Goal: Information Seeking & Learning: Learn about a topic

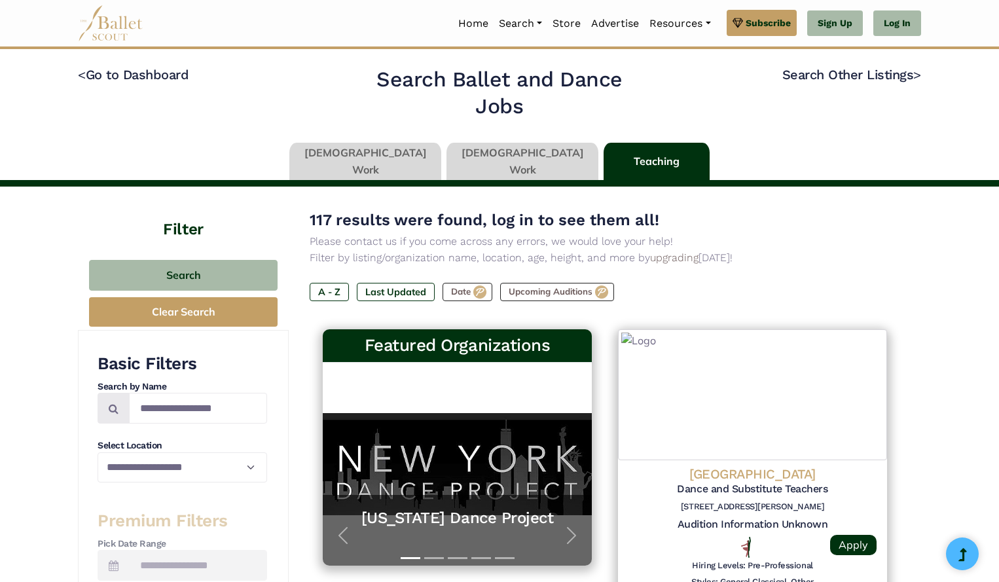
type input "******"
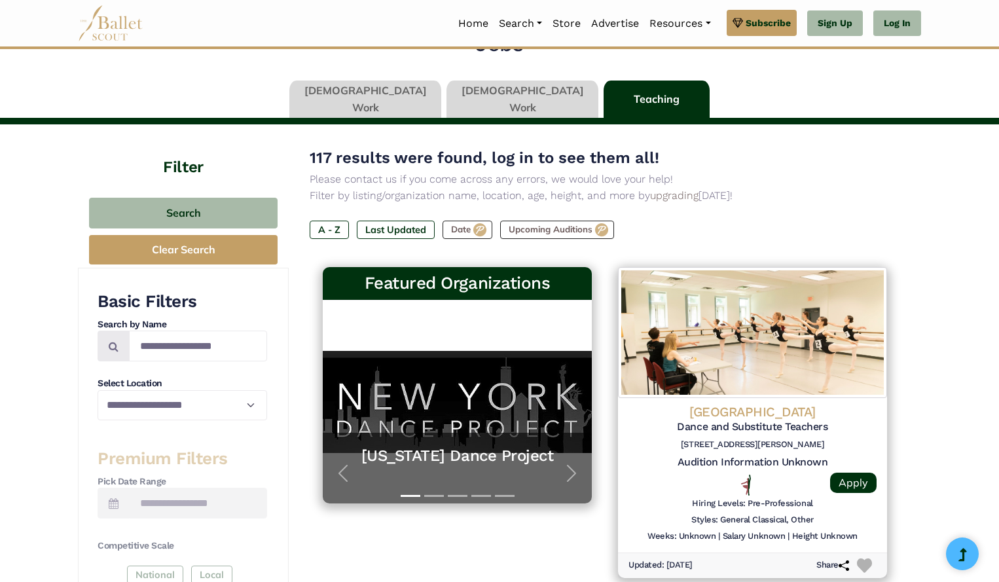
scroll to position [63, 0]
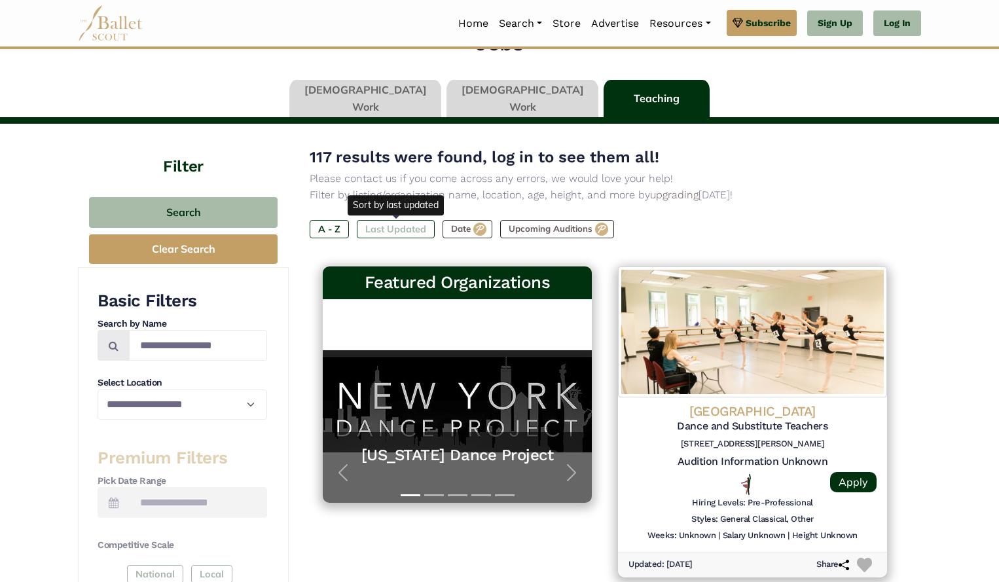
click at [400, 226] on label "Last Updated" at bounding box center [396, 229] width 78 height 18
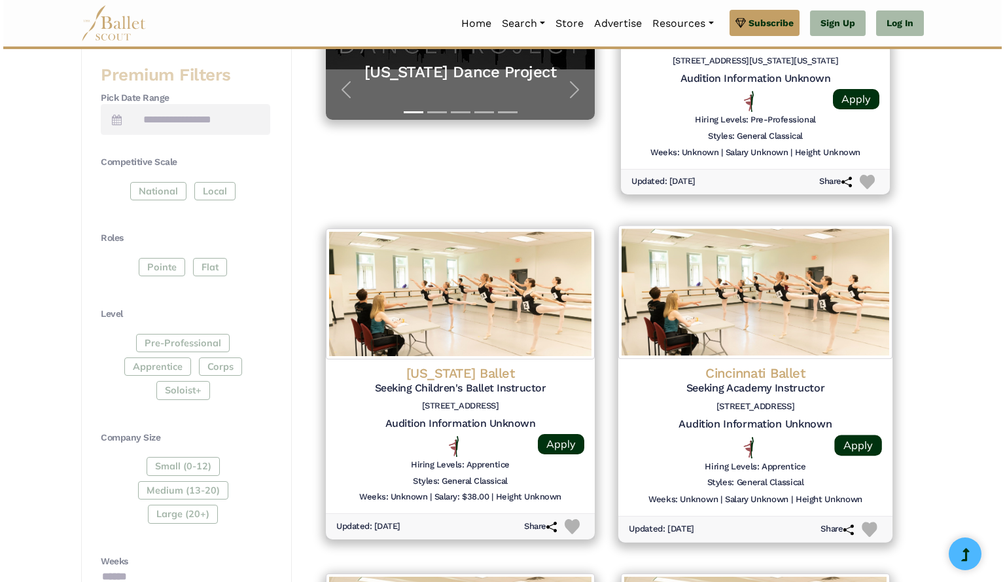
scroll to position [444, 0]
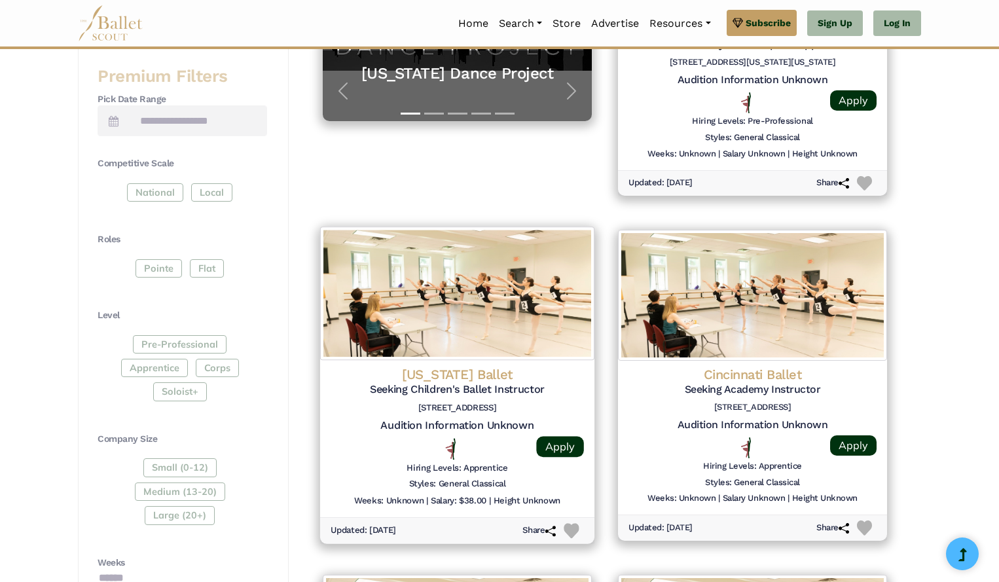
click at [441, 321] on img at bounding box center [457, 292] width 274 height 133
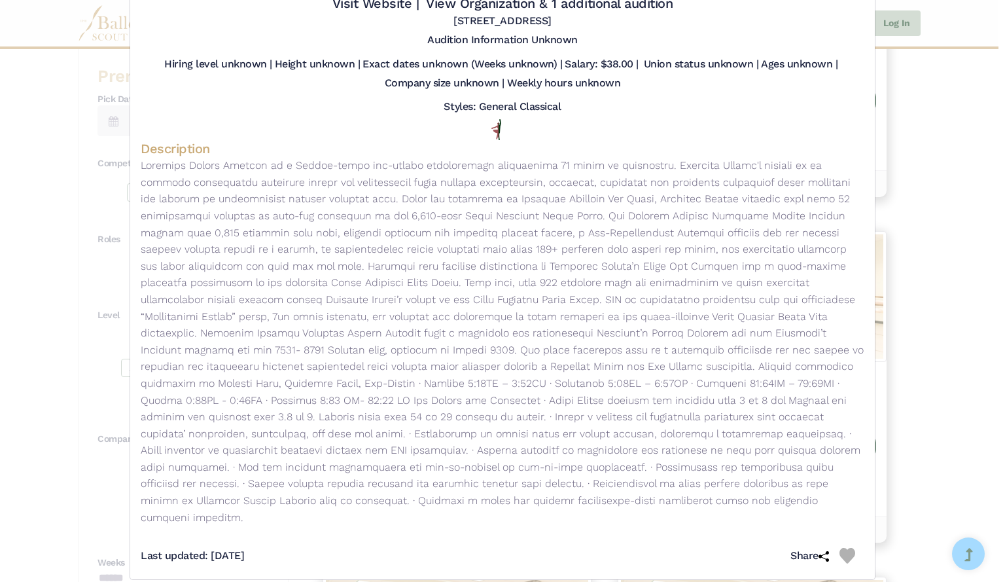
scroll to position [0, 0]
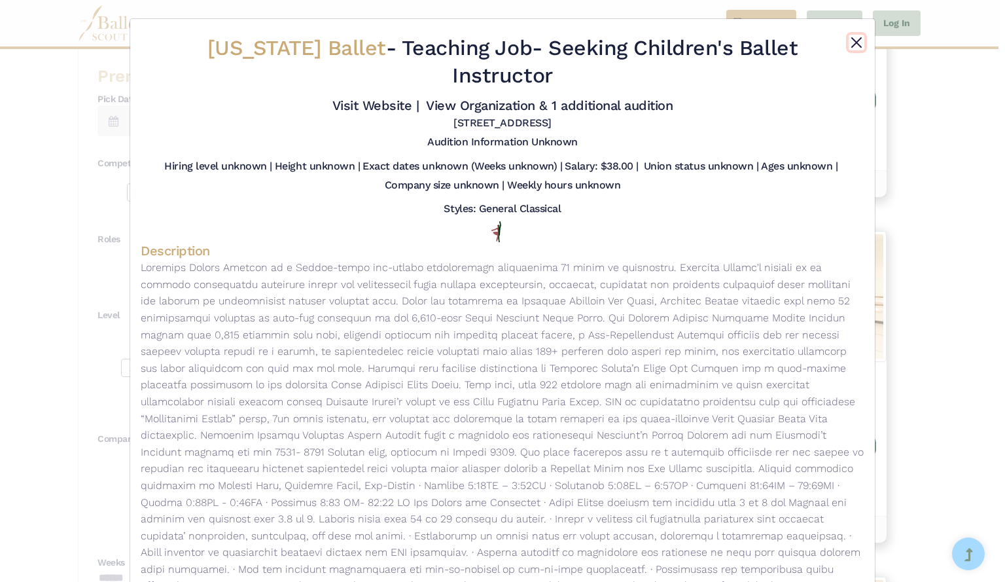
click at [858, 39] on button "Close" at bounding box center [857, 43] width 16 height 16
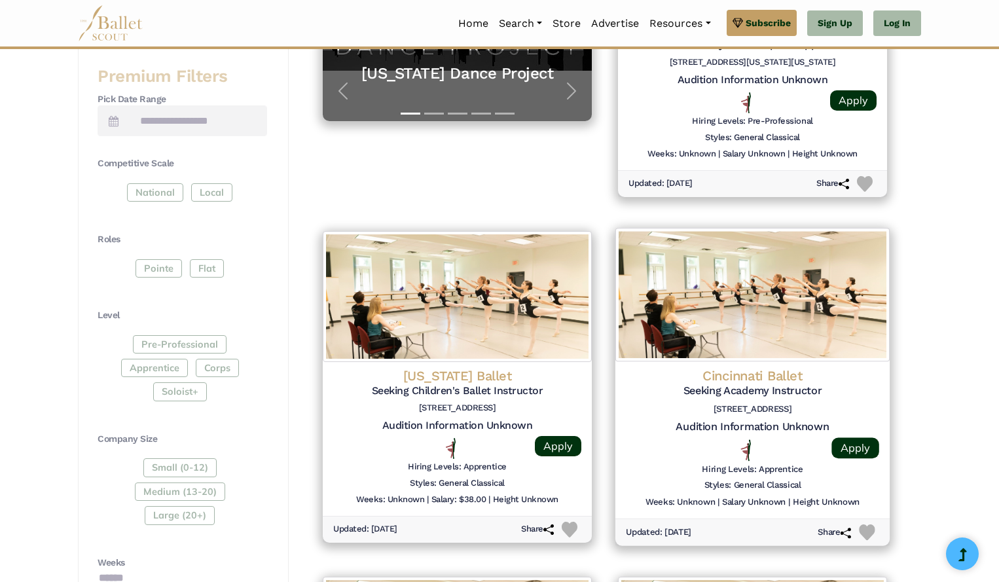
click at [678, 279] on img at bounding box center [752, 294] width 274 height 133
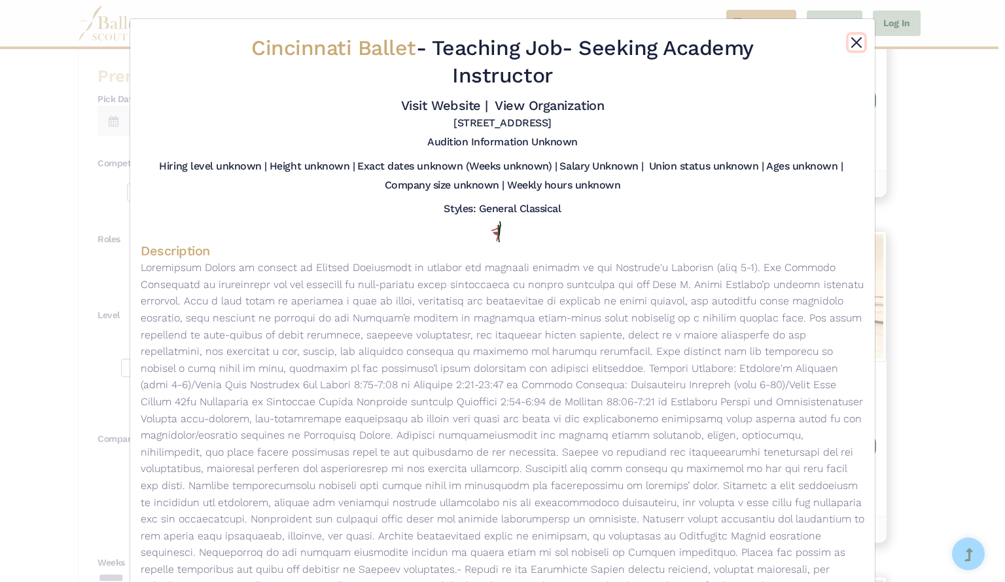
click at [851, 42] on button "Close" at bounding box center [857, 43] width 16 height 16
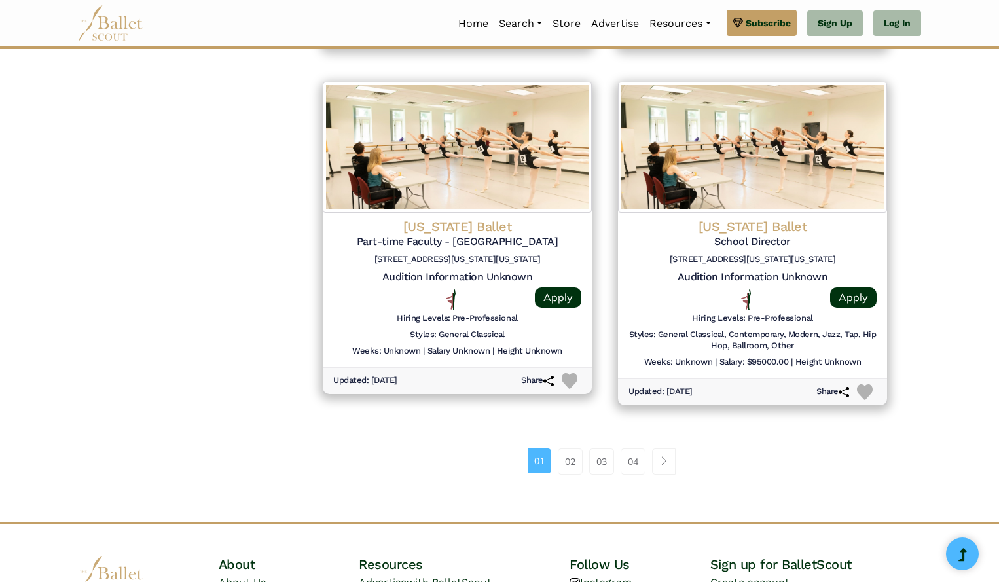
scroll to position [1631, 0]
click at [577, 462] on link "02" at bounding box center [570, 461] width 25 height 26
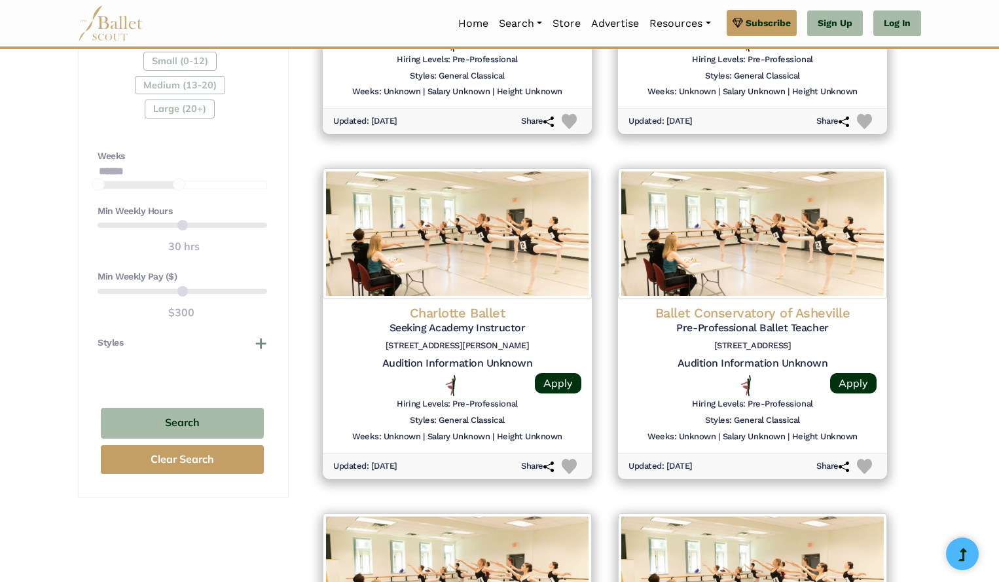
scroll to position [872, 0]
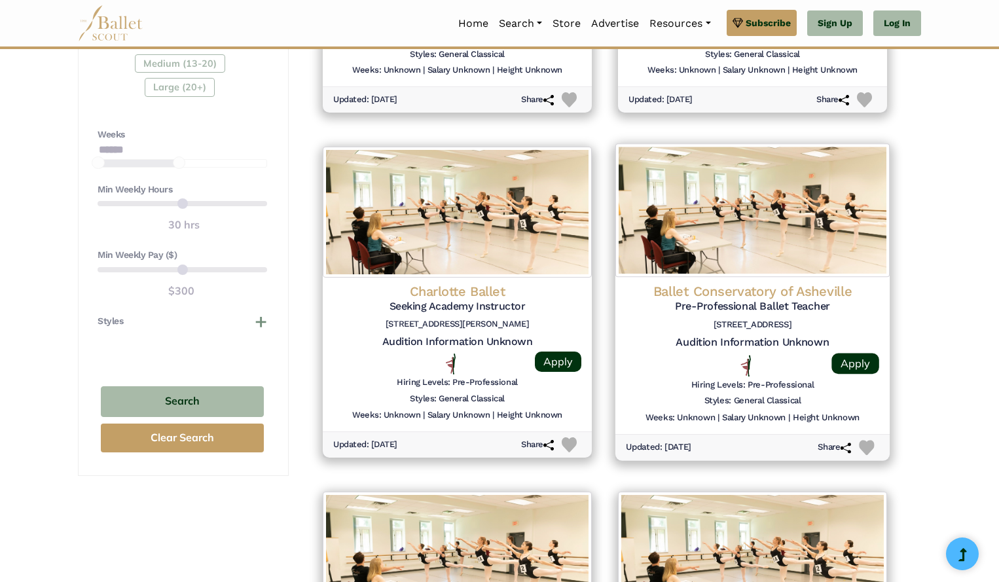
click at [767, 294] on h4 "Ballet Conservatory of Asheville" at bounding box center [752, 291] width 253 height 18
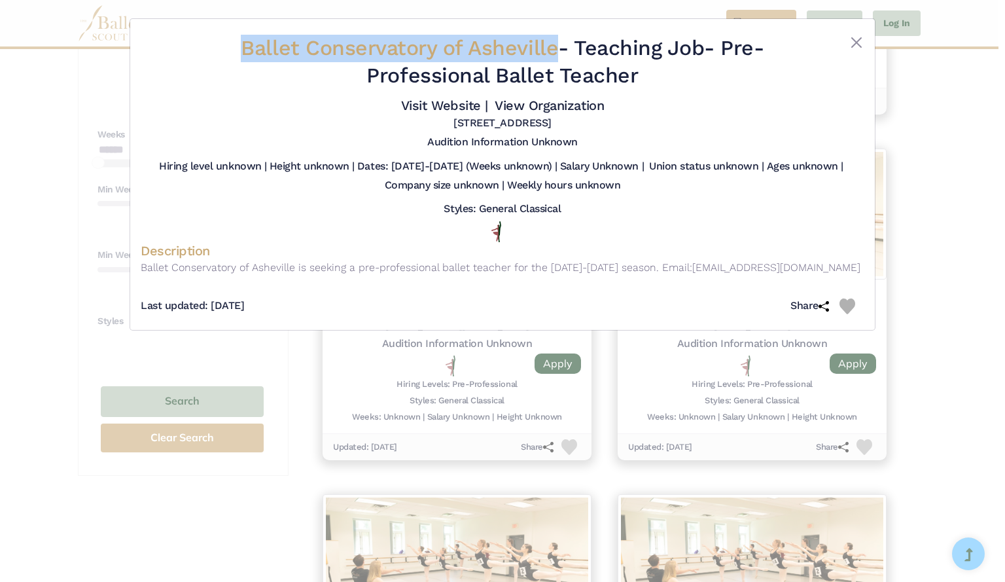
drag, startPoint x: 551, startPoint y: 48, endPoint x: 241, endPoint y: 52, distance: 309.5
click at [241, 52] on h2 "Ballet Conservatory of Asheville - Teaching Job - Pre-Professional Ballet Teach…" at bounding box center [502, 62] width 603 height 54
copy span "Ballet Conservatory of Asheville"
click at [859, 43] on button "Close" at bounding box center [857, 43] width 16 height 16
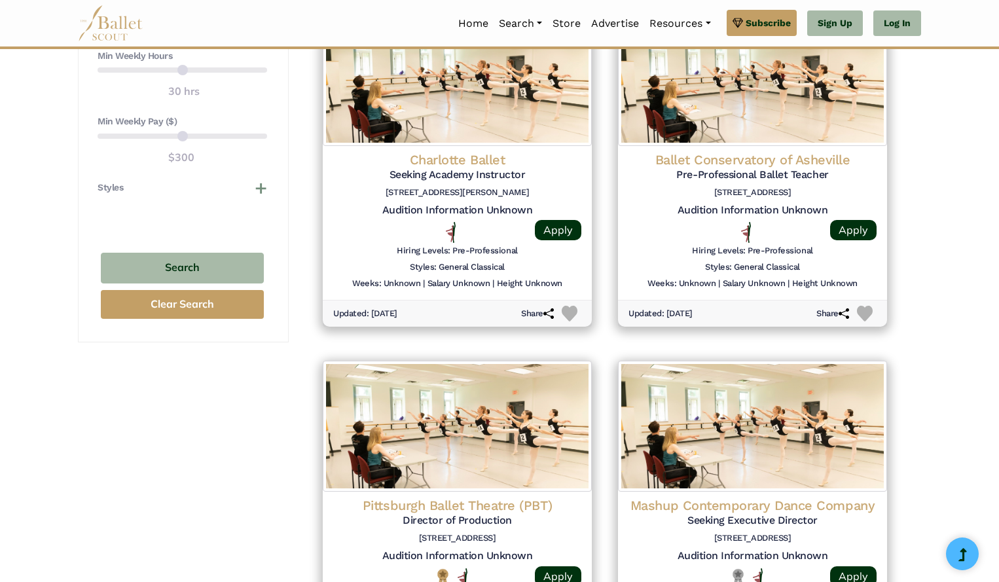
scroll to position [1027, 0]
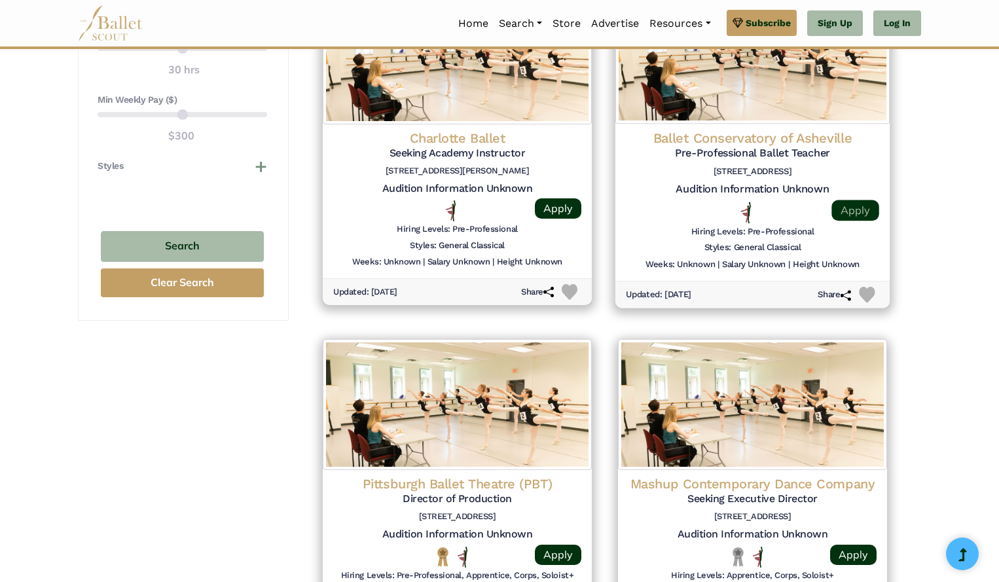
click at [855, 209] on link "Apply" at bounding box center [854, 210] width 47 height 21
click at [705, 140] on h4 "Ballet Conservatory of Asheville" at bounding box center [752, 138] width 253 height 18
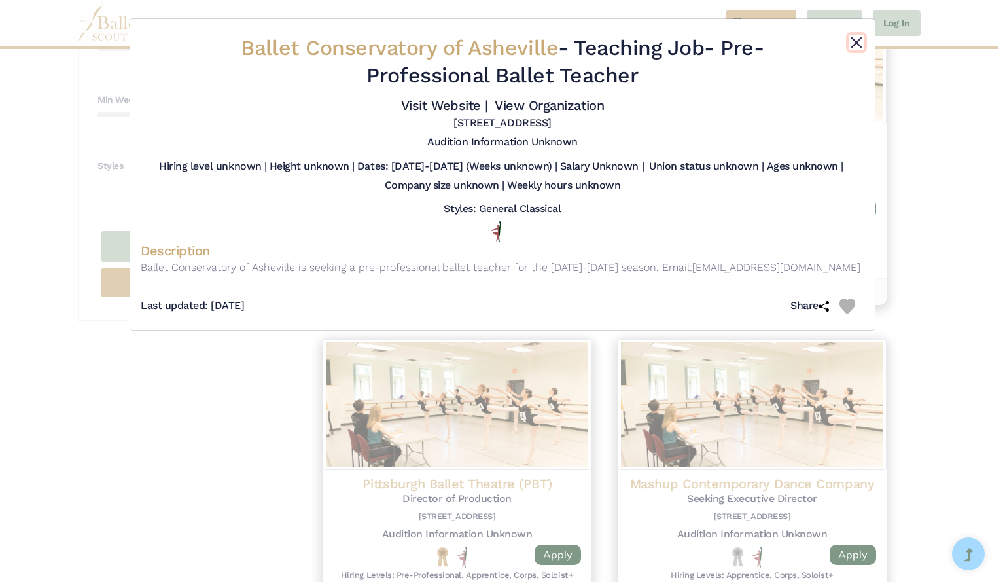
click at [855, 38] on button "Close" at bounding box center [857, 43] width 16 height 16
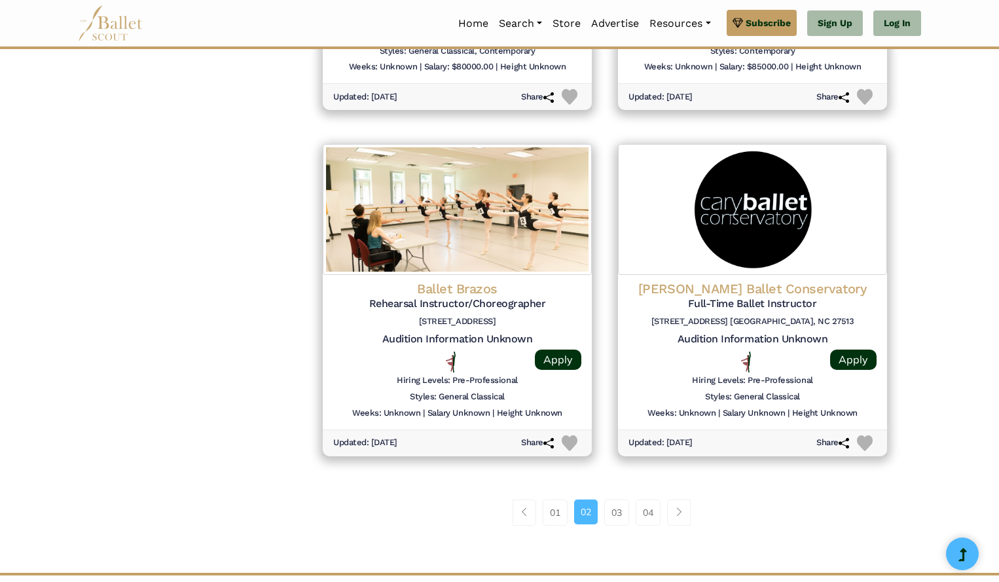
scroll to position [1569, 0]
click at [619, 514] on link "03" at bounding box center [616, 512] width 25 height 26
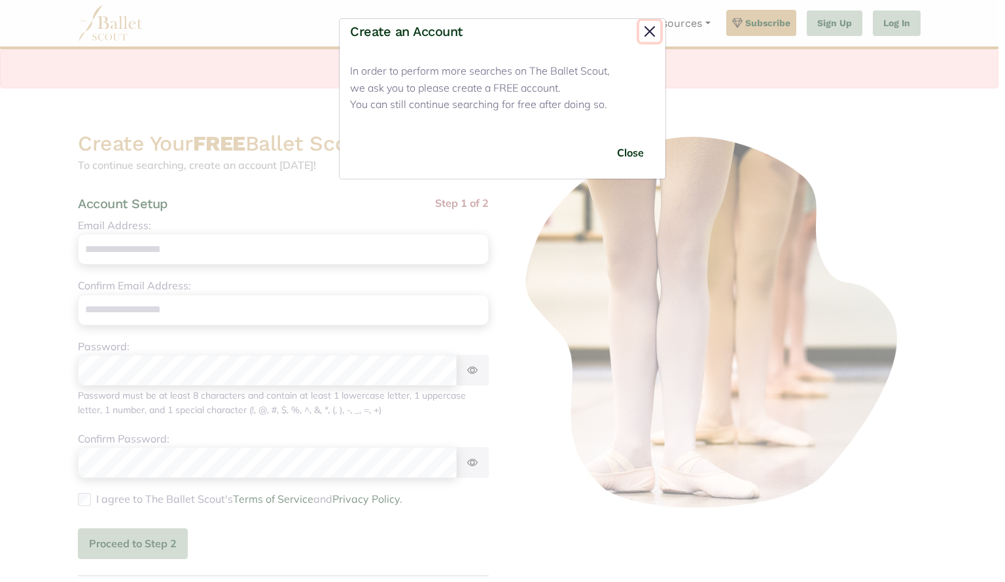
click at [652, 36] on button "Close" at bounding box center [649, 31] width 21 height 21
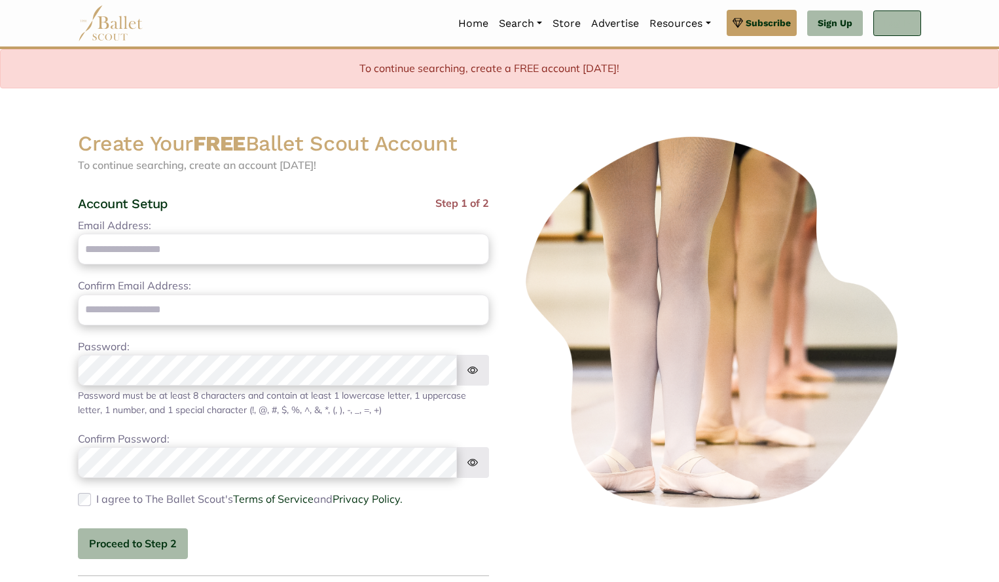
click at [899, 17] on link "Log In" at bounding box center [897, 23] width 48 height 26
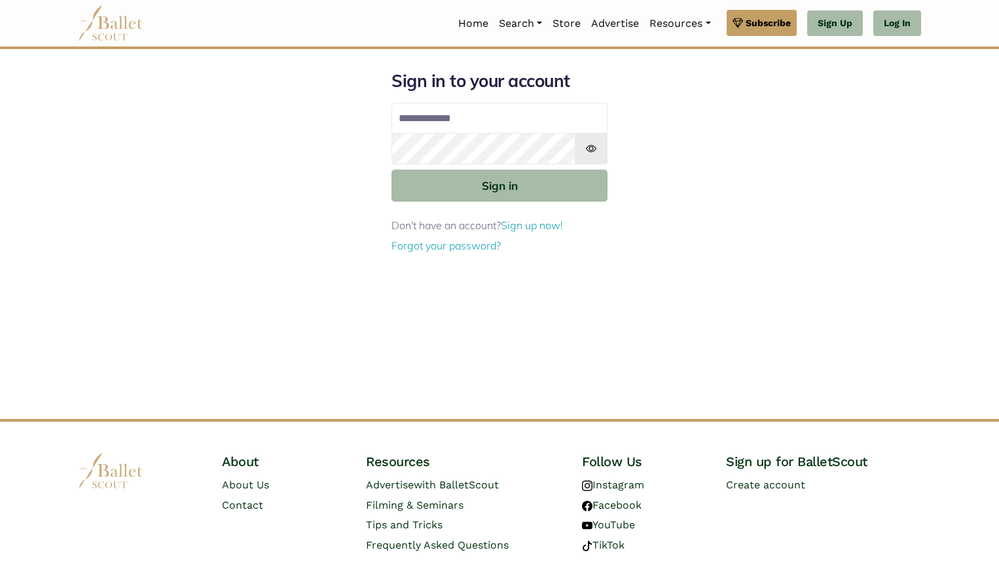
click at [435, 120] on input "Email address" at bounding box center [499, 118] width 216 height 31
type input "**********"
click at [391, 169] on button "Sign in" at bounding box center [499, 185] width 216 height 32
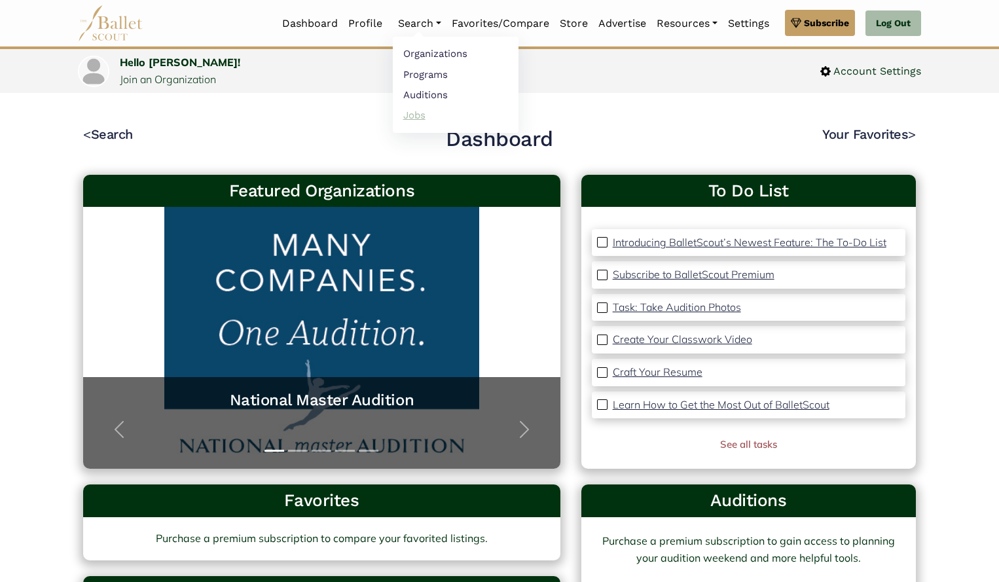
click at [428, 118] on link "Jobs" at bounding box center [456, 115] width 126 height 20
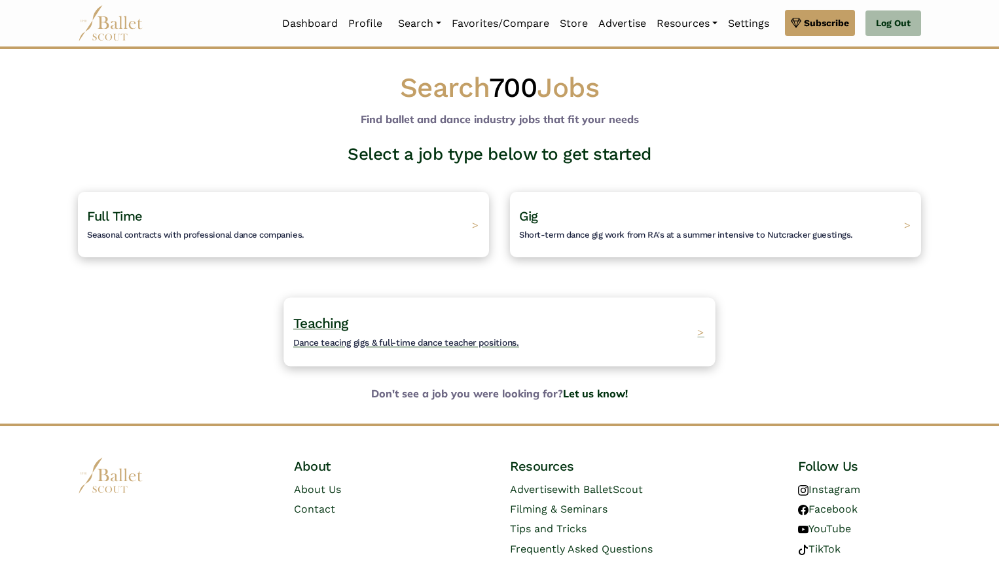
click at [402, 310] on div "Teaching Dance teacing gigs & full-time dance teacher positions. >" at bounding box center [498, 331] width 431 height 69
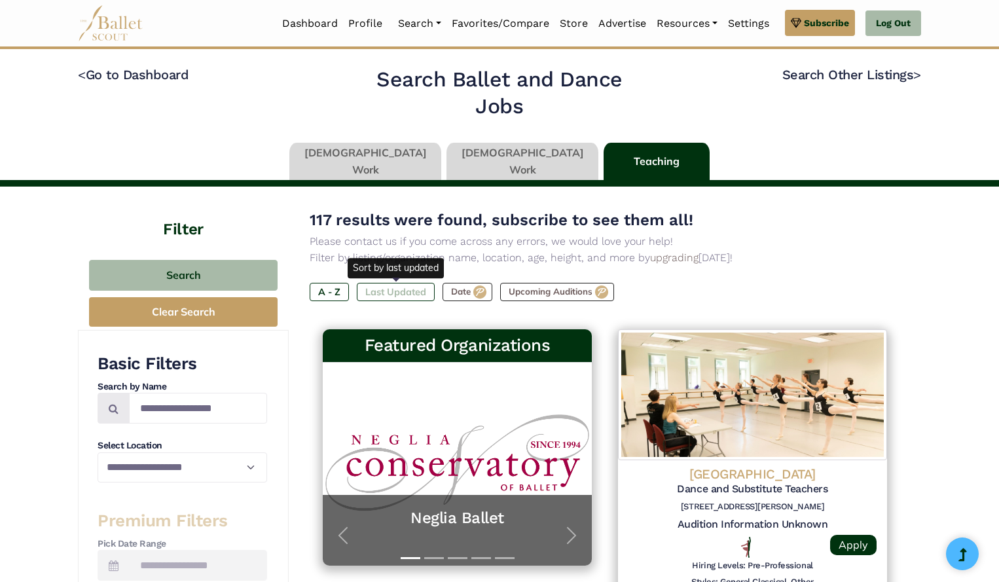
click at [370, 291] on label "Last Updated" at bounding box center [396, 292] width 78 height 18
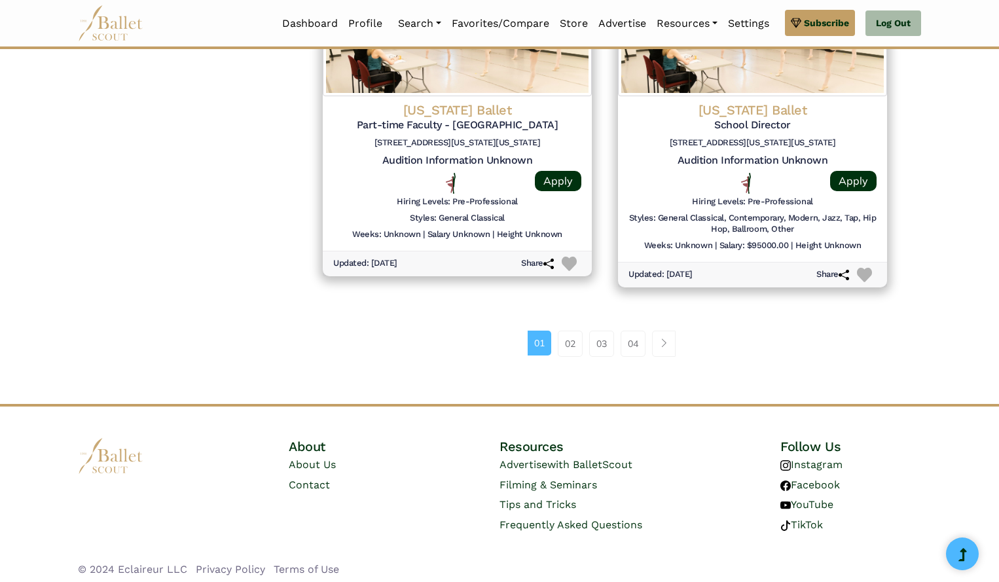
scroll to position [1748, 0]
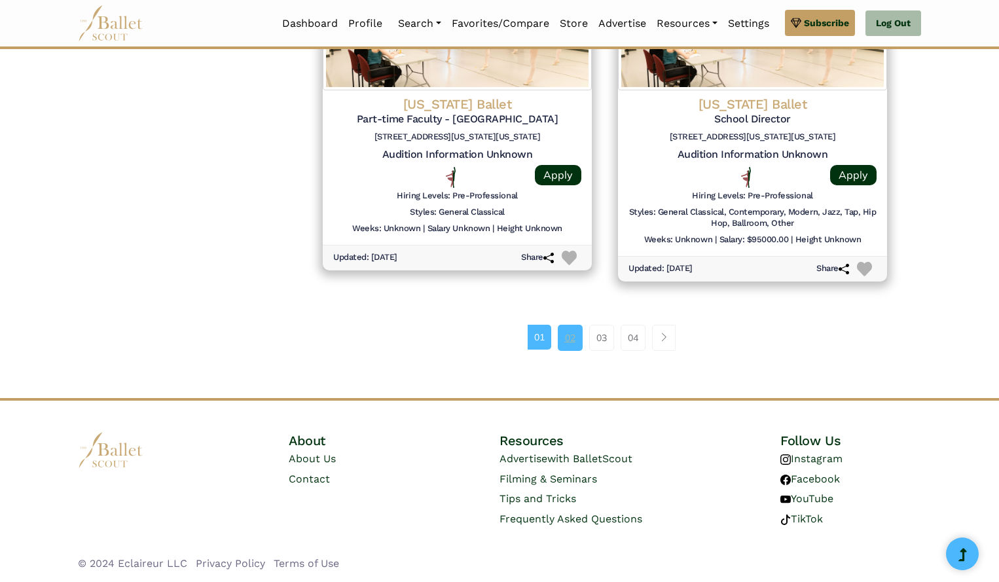
click at [565, 336] on link "02" at bounding box center [570, 338] width 25 height 26
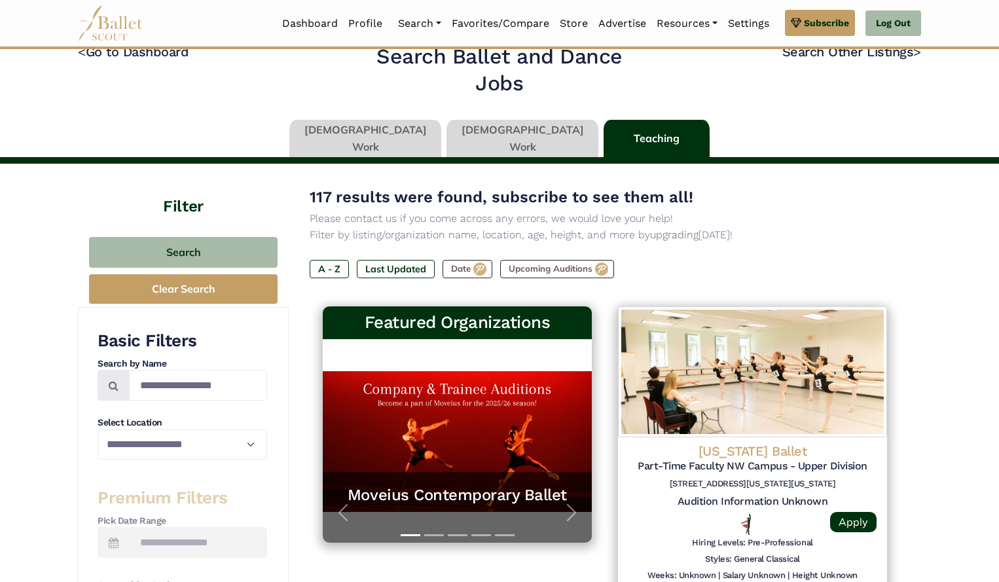
scroll to position [0, 0]
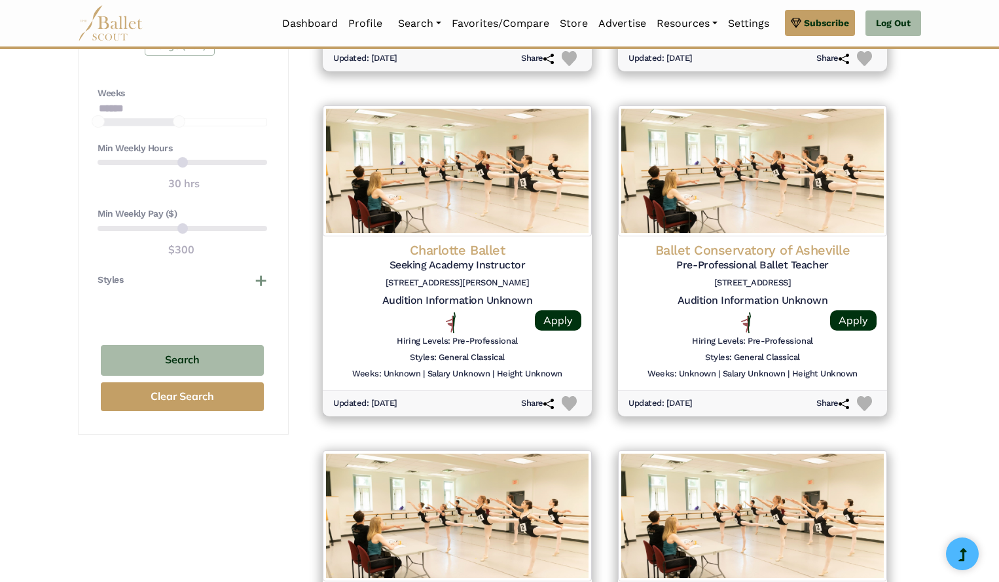
scroll to position [915, 0]
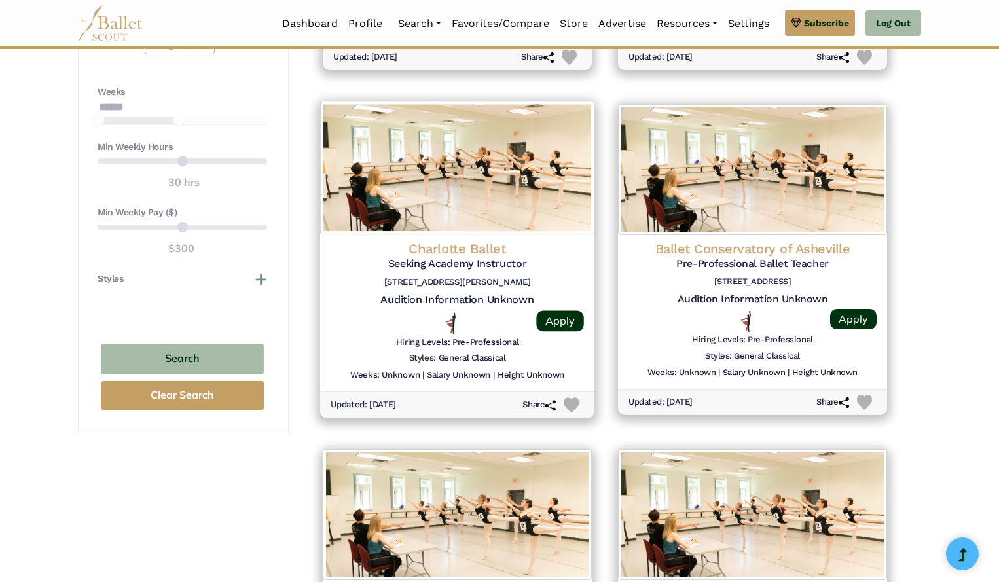
click at [451, 249] on h4 "Charlotte Ballet" at bounding box center [456, 249] width 253 height 18
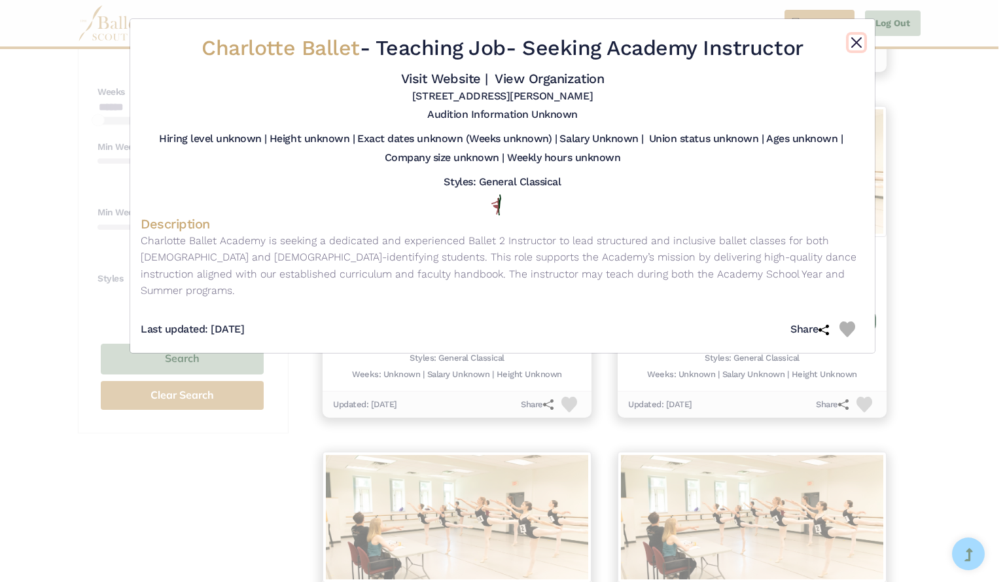
click at [854, 40] on button "Close" at bounding box center [857, 43] width 16 height 16
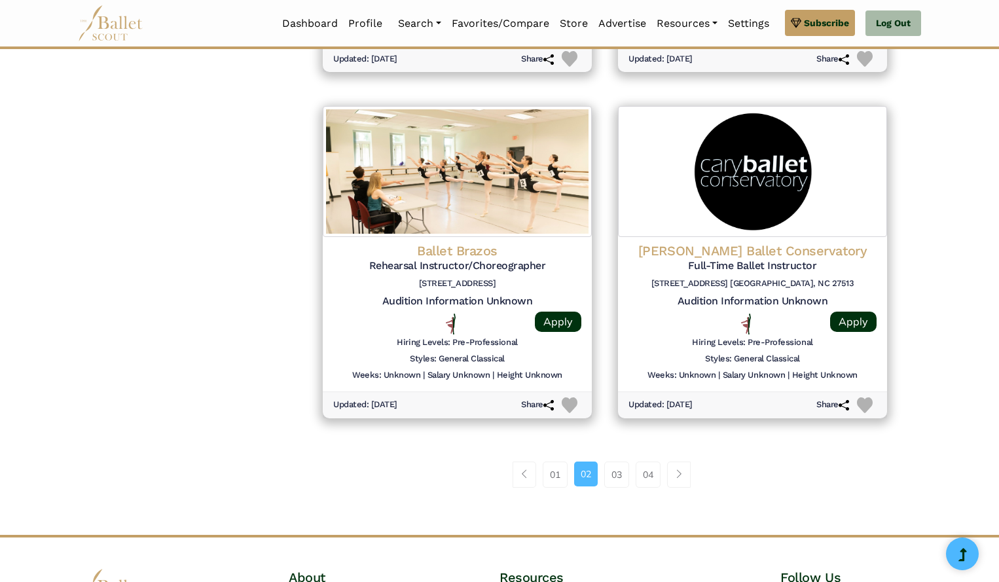
scroll to position [1690, 0]
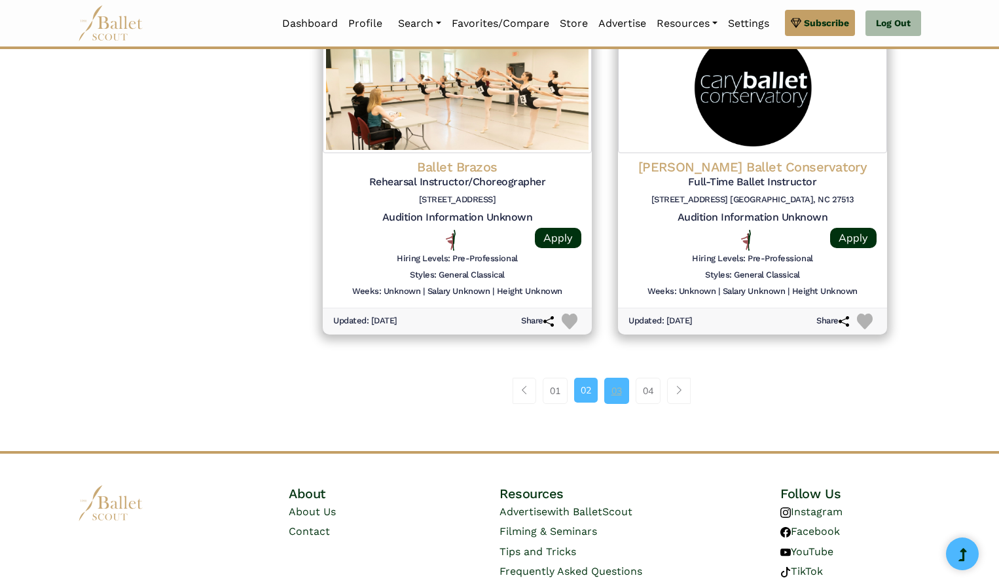
click at [616, 397] on link "03" at bounding box center [616, 391] width 25 height 26
